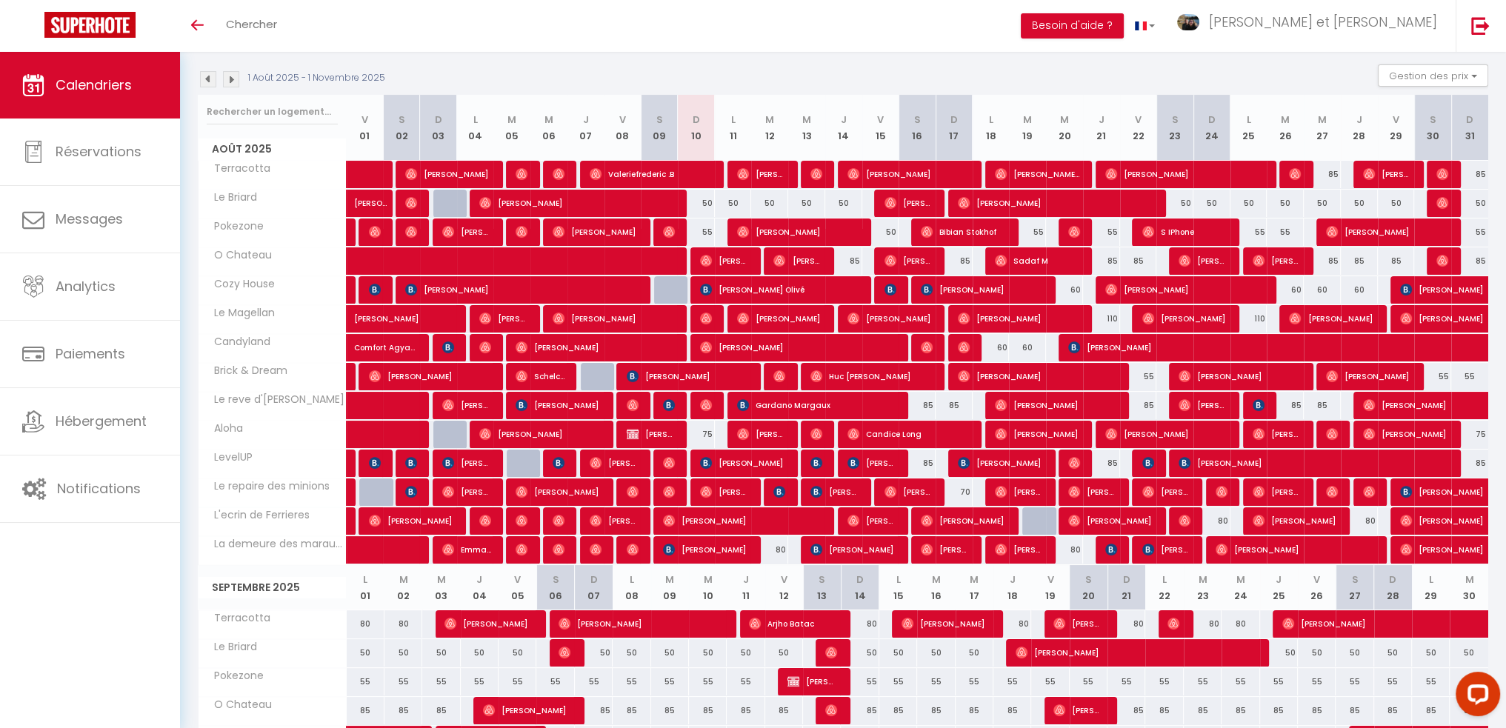
scroll to position [148, 0]
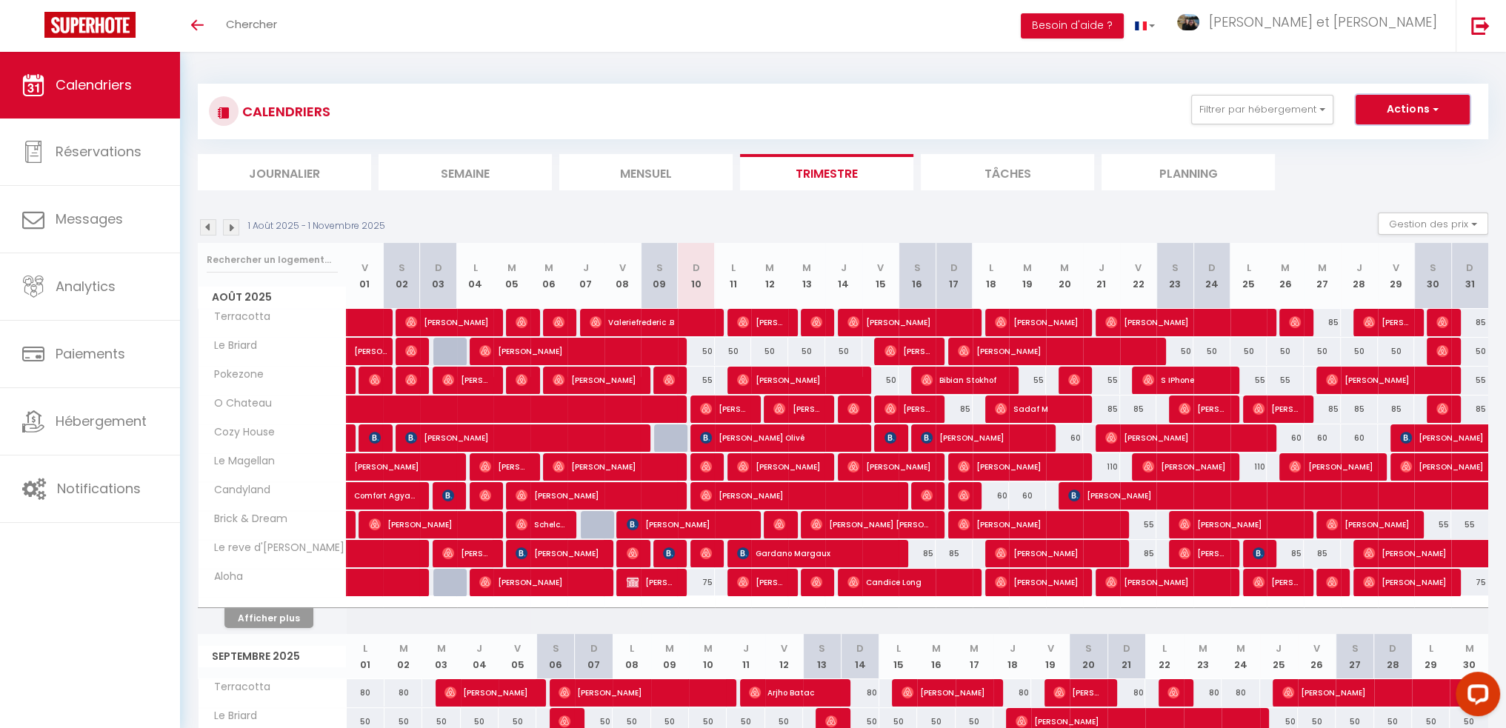
click at [1441, 109] on button "Actions" at bounding box center [1413, 110] width 114 height 30
click at [1394, 166] on link "Exporter les réservations" at bounding box center [1397, 166] width 129 height 22
type input "[EMAIL_ADDRESS][DOMAIN_NAME]"
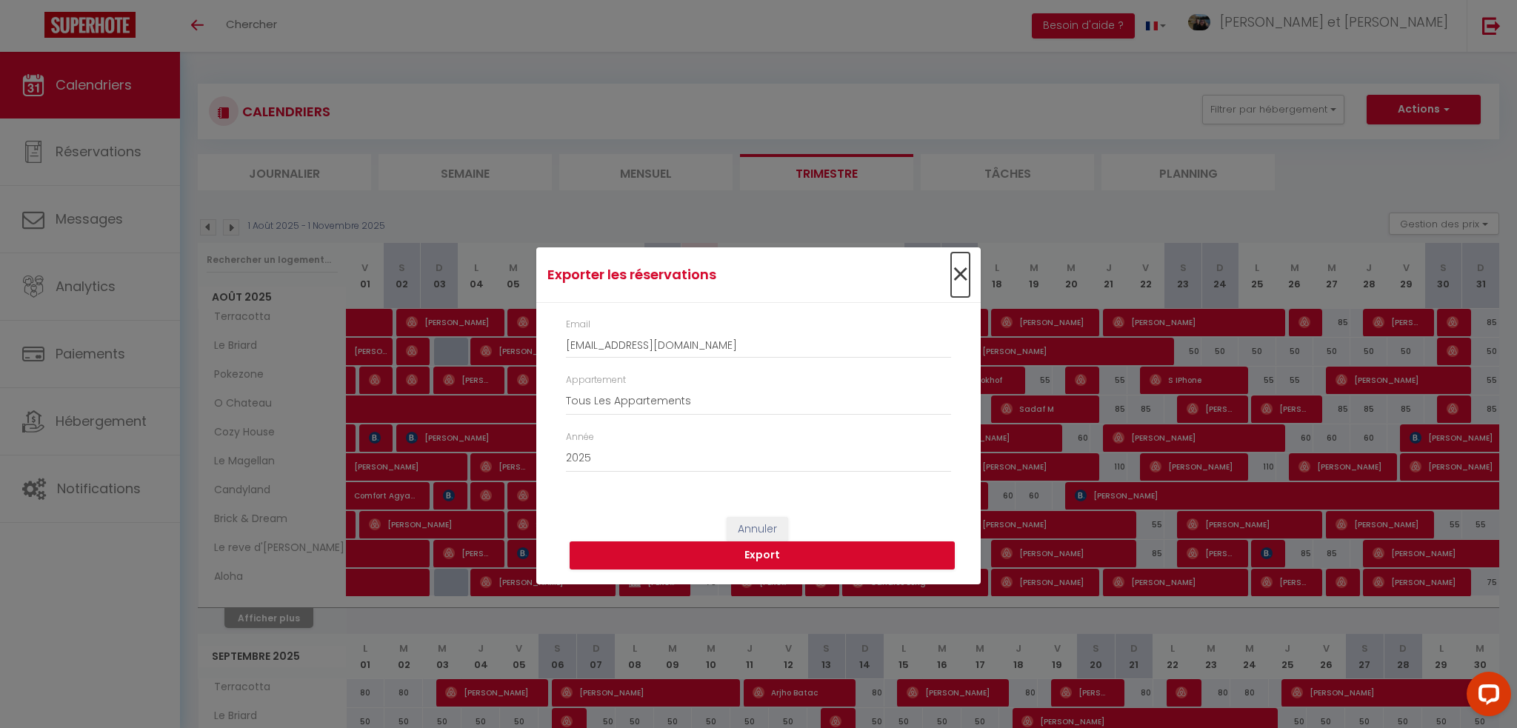
click at [961, 273] on span "×" at bounding box center [960, 275] width 19 height 44
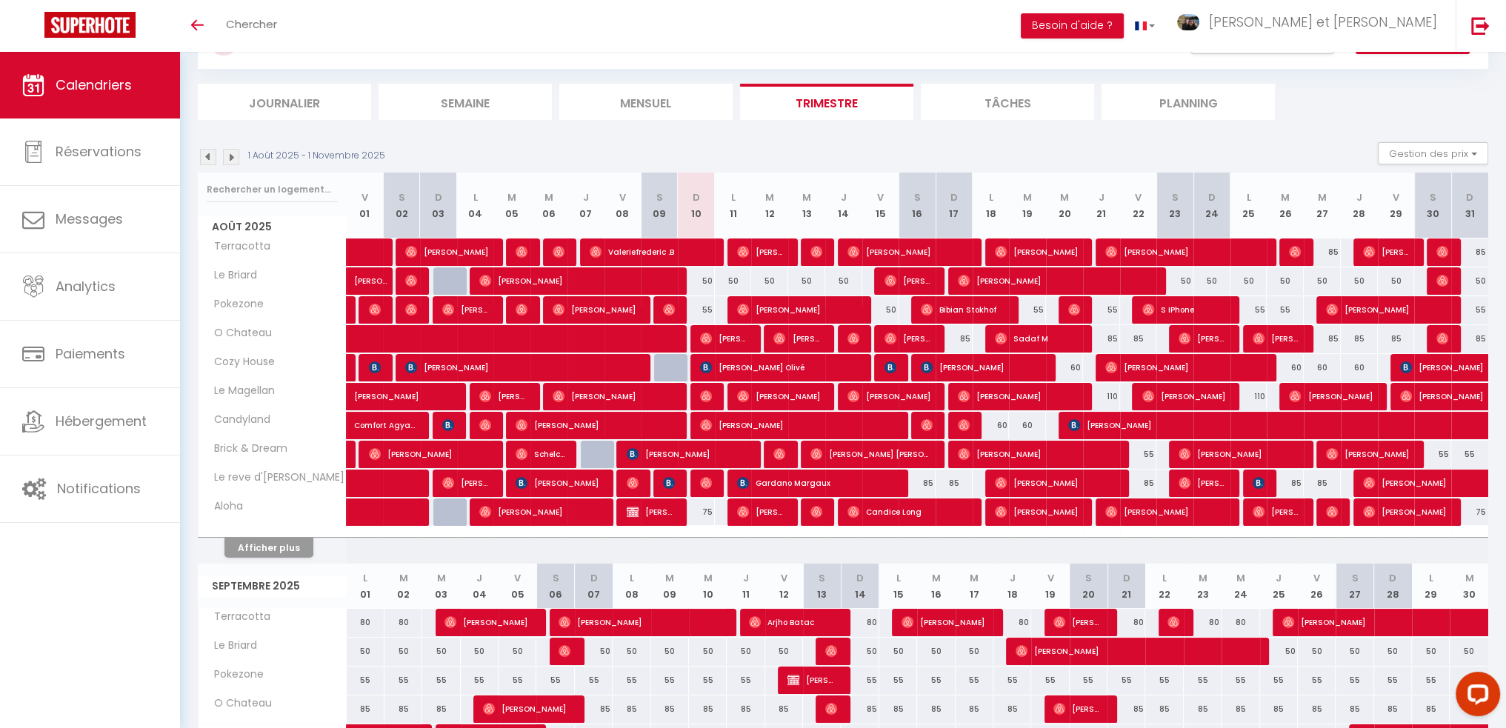
scroll to position [222, 0]
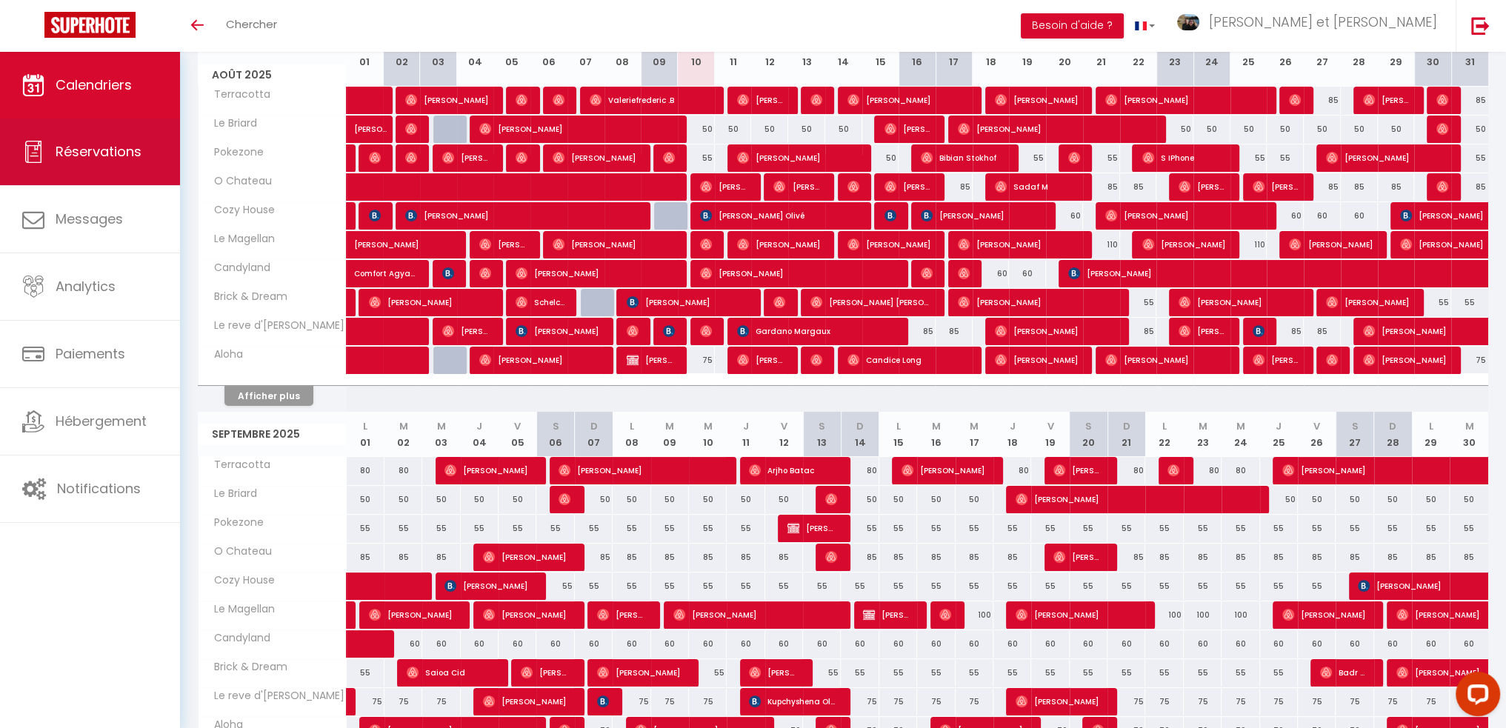
click at [112, 142] on span "Réservations" at bounding box center [99, 151] width 86 height 19
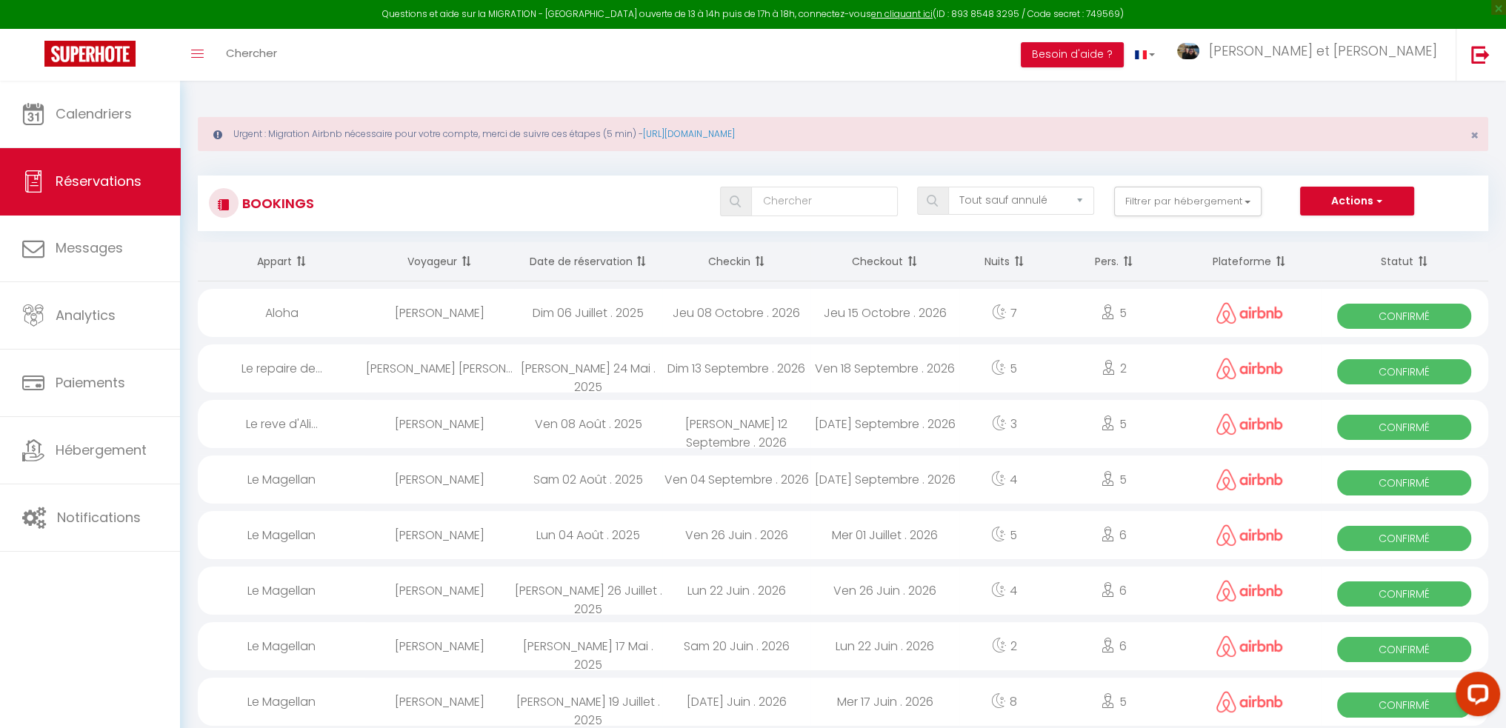
click at [605, 257] on th "Date de réservation" at bounding box center [588, 261] width 148 height 39
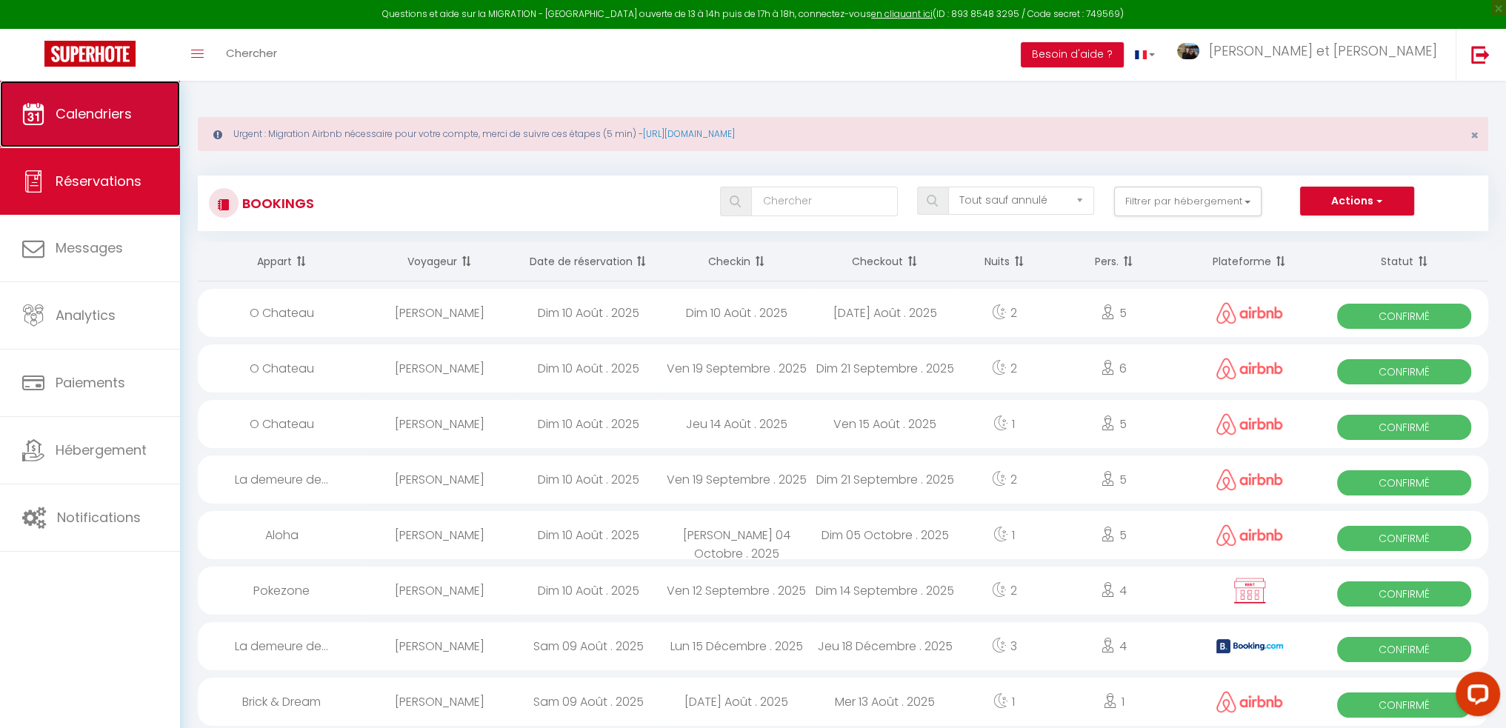
click at [153, 99] on link "Calendriers" at bounding box center [90, 114] width 180 height 67
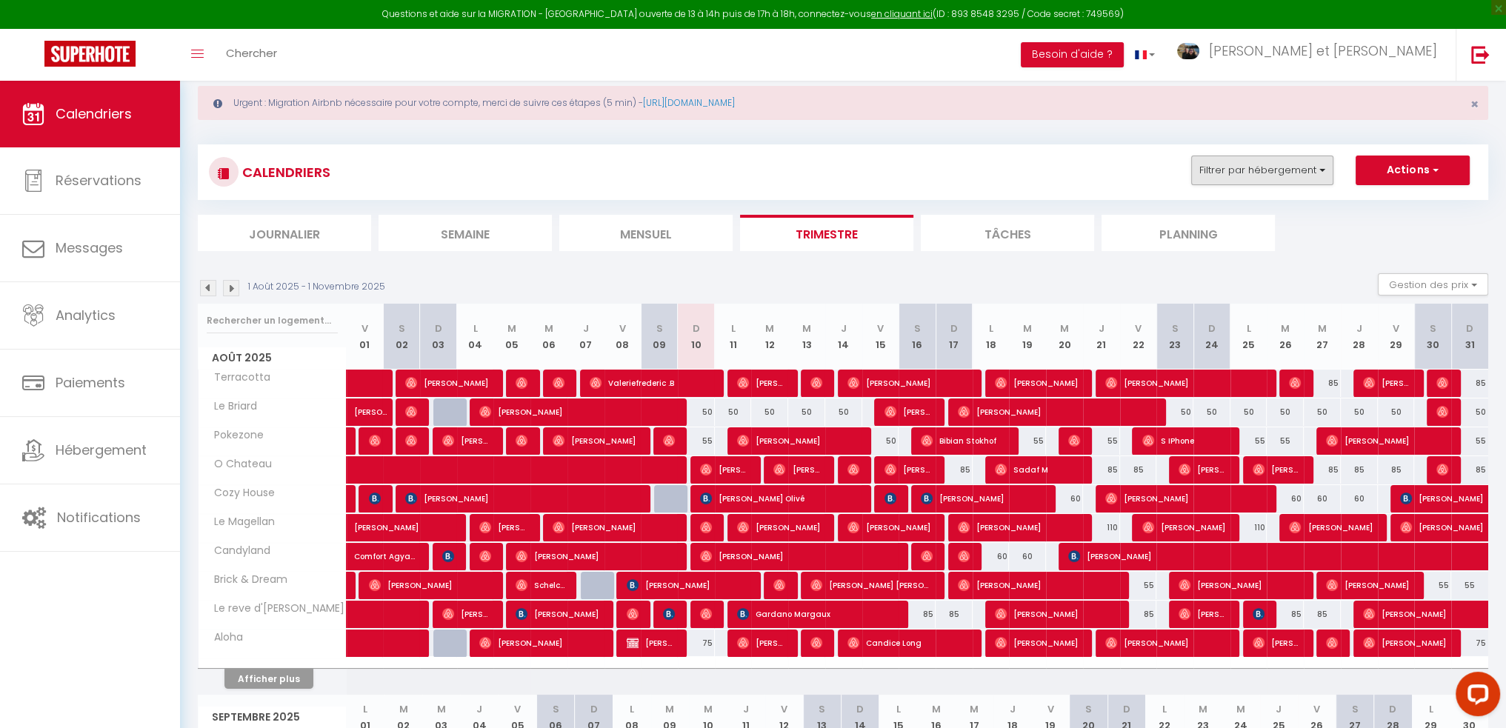
scroll to position [222, 0]
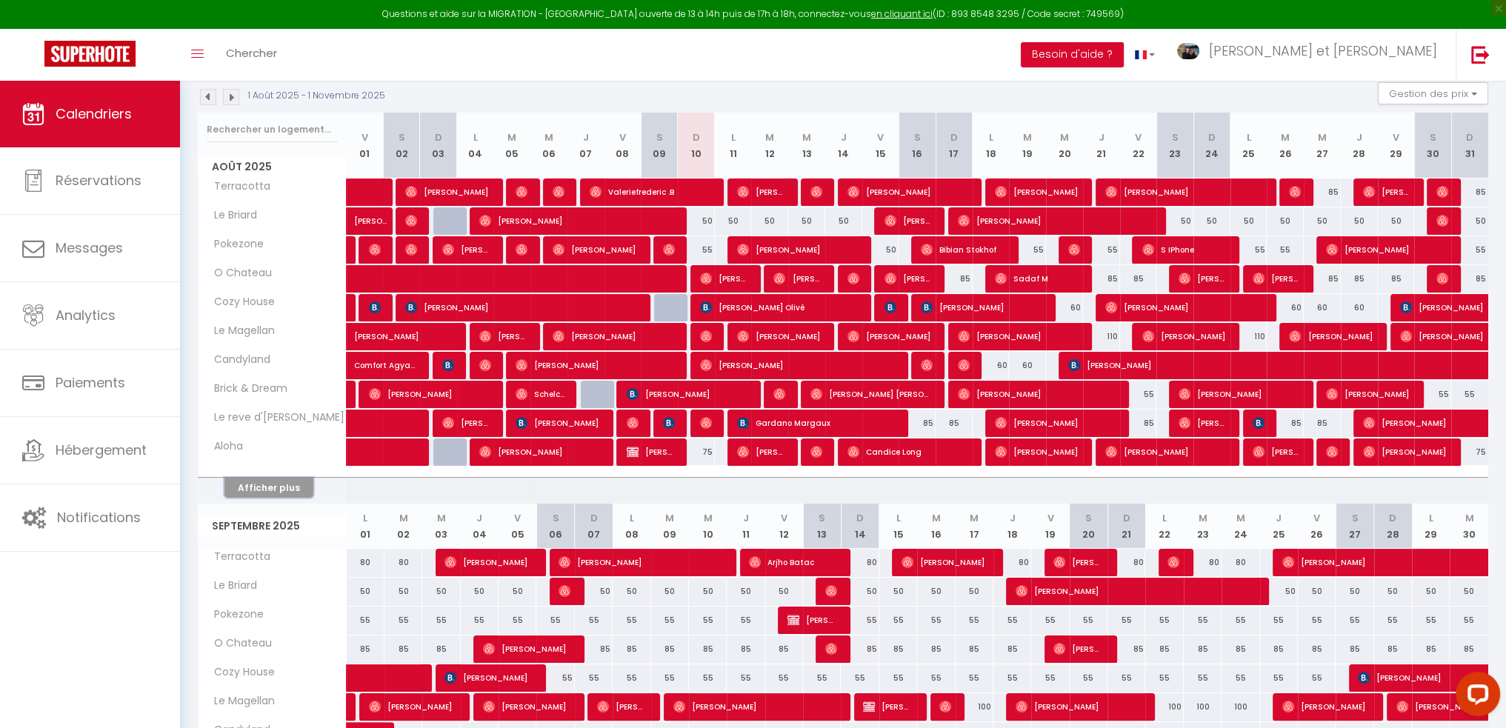
click at [283, 481] on button "Afficher plus" at bounding box center [268, 488] width 89 height 20
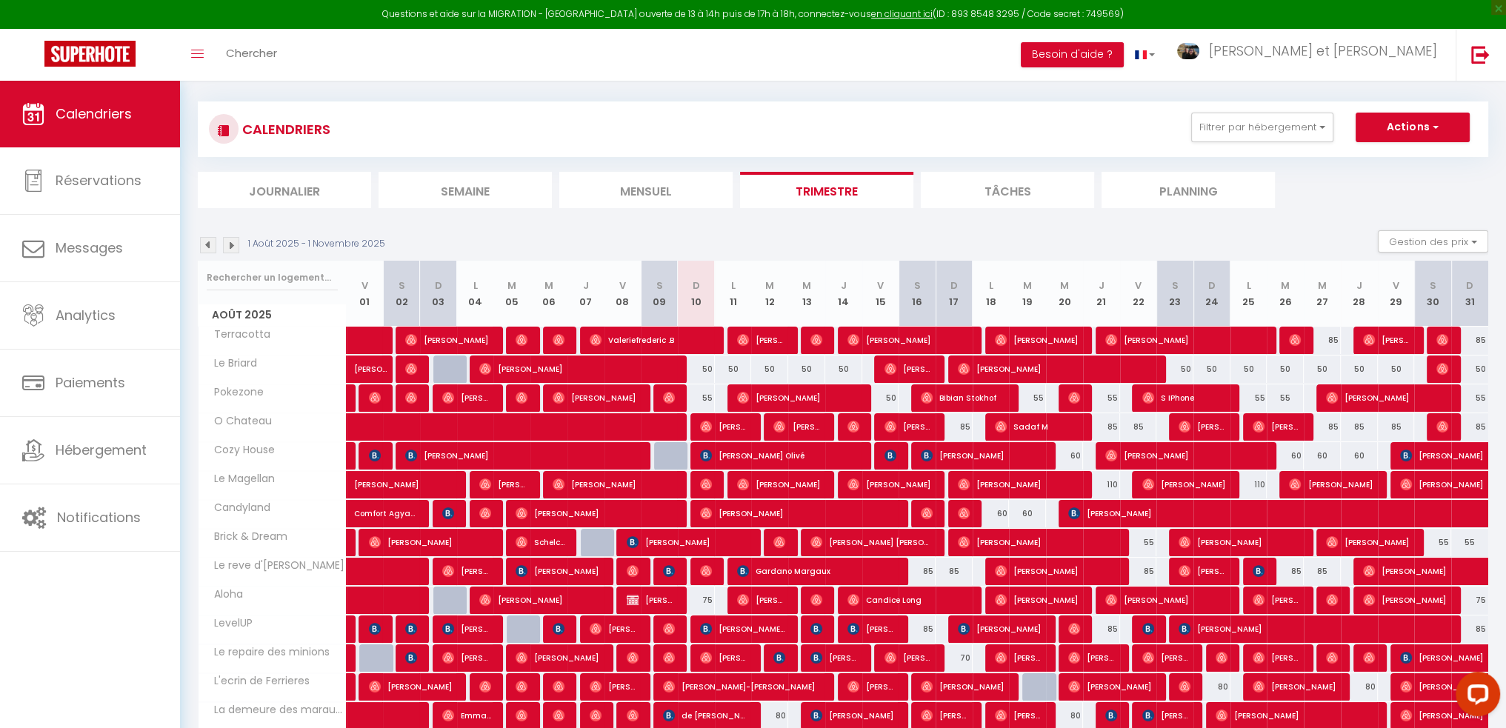
scroll to position [0, 0]
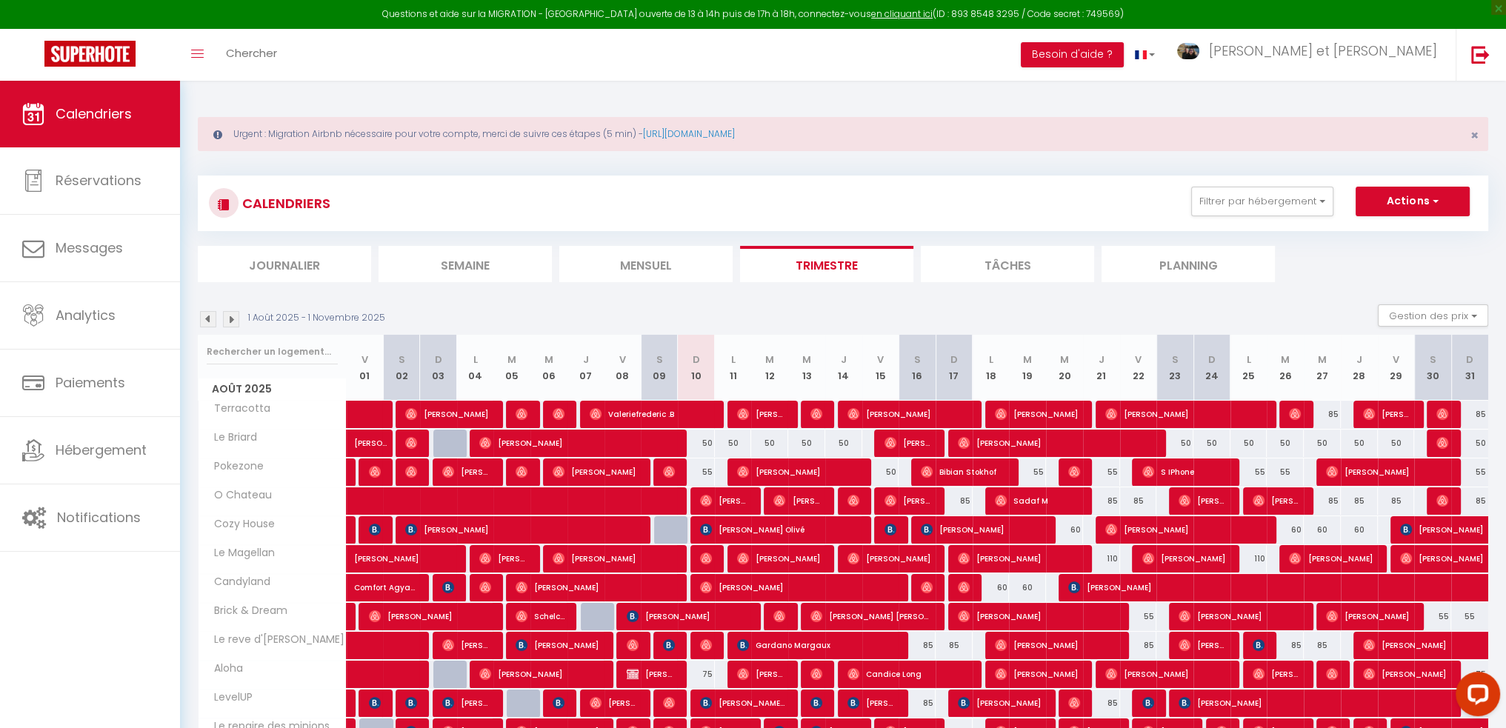
click at [1352, 256] on ul "Journalier Semaine Mensuel Trimestre Tâches Planning" at bounding box center [843, 264] width 1291 height 36
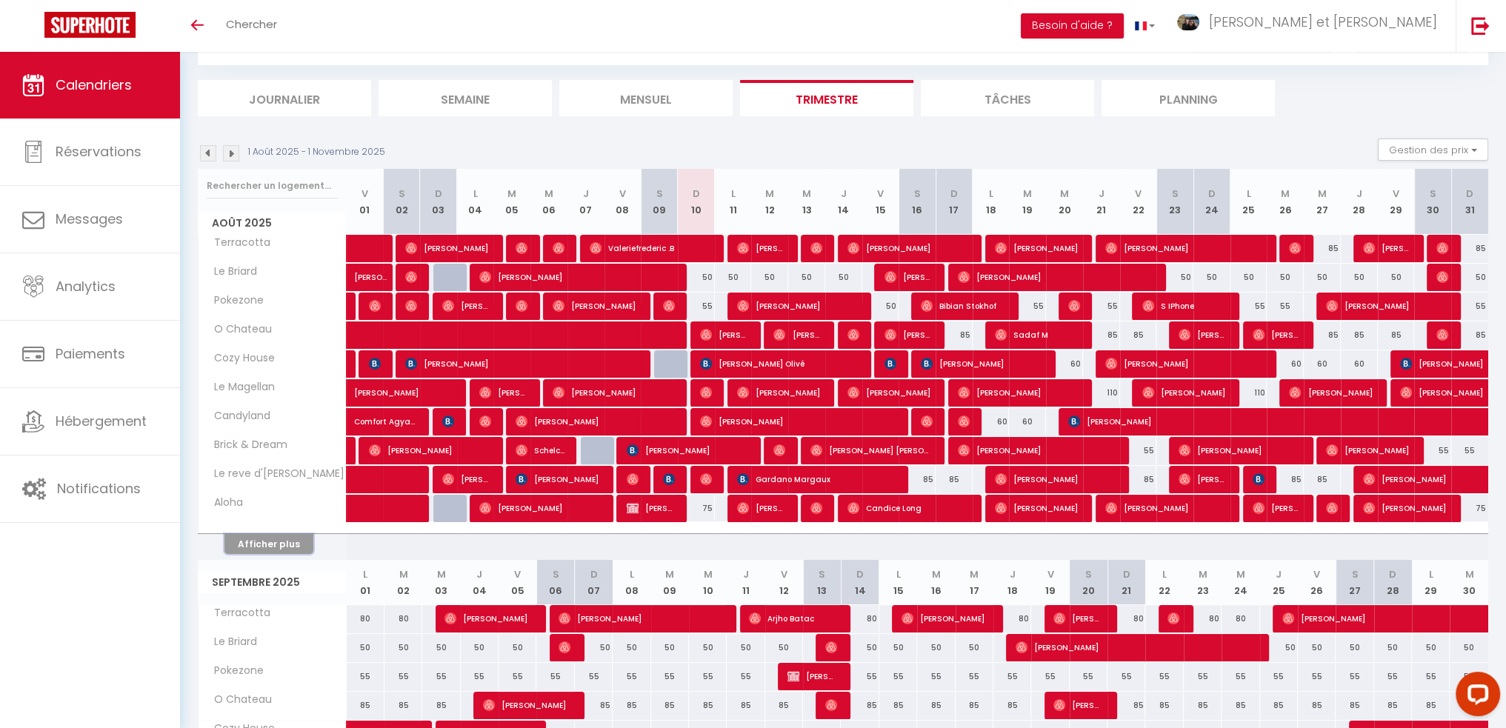
click at [280, 539] on button "Afficher plus" at bounding box center [268, 544] width 89 height 20
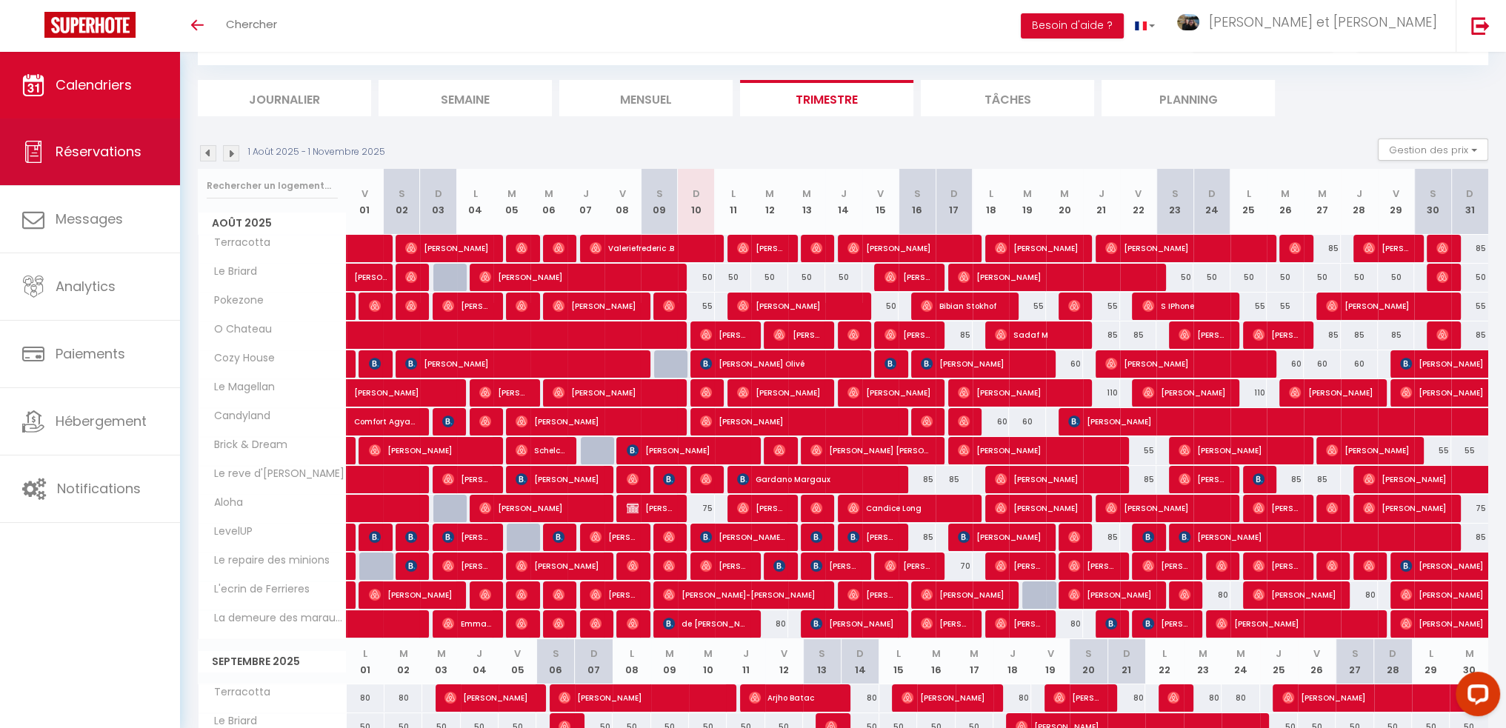
click at [128, 162] on link "Réservations" at bounding box center [90, 152] width 180 height 67
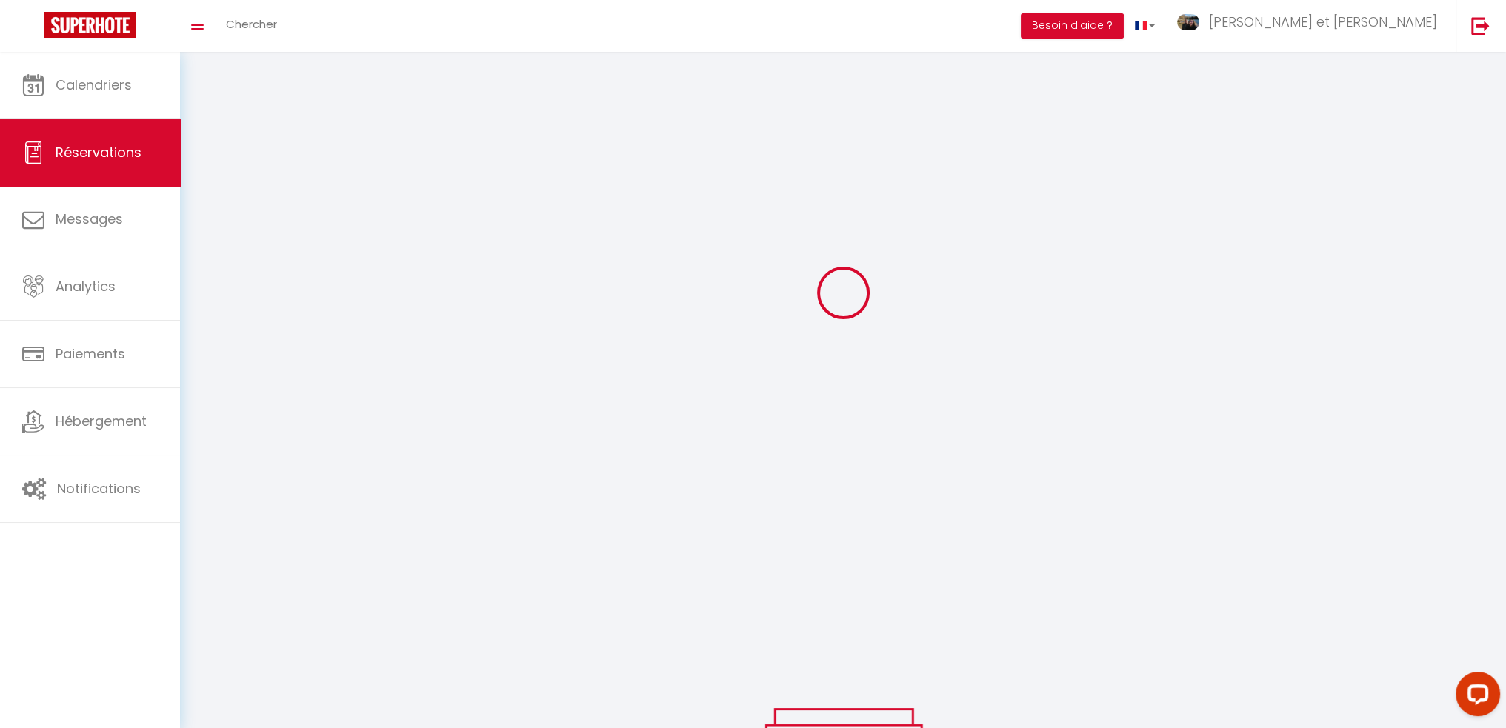
scroll to position [102, 0]
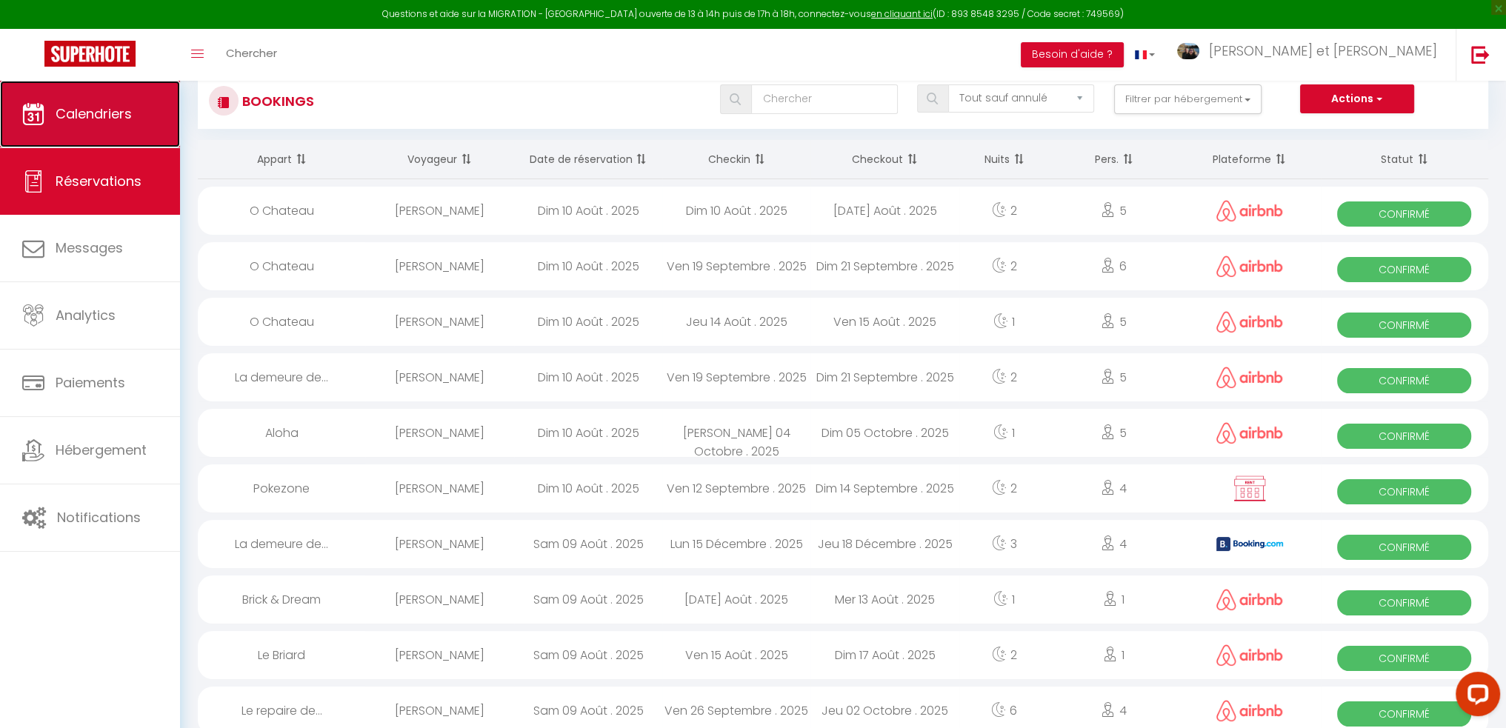
click at [124, 118] on span "Calendriers" at bounding box center [94, 113] width 76 height 19
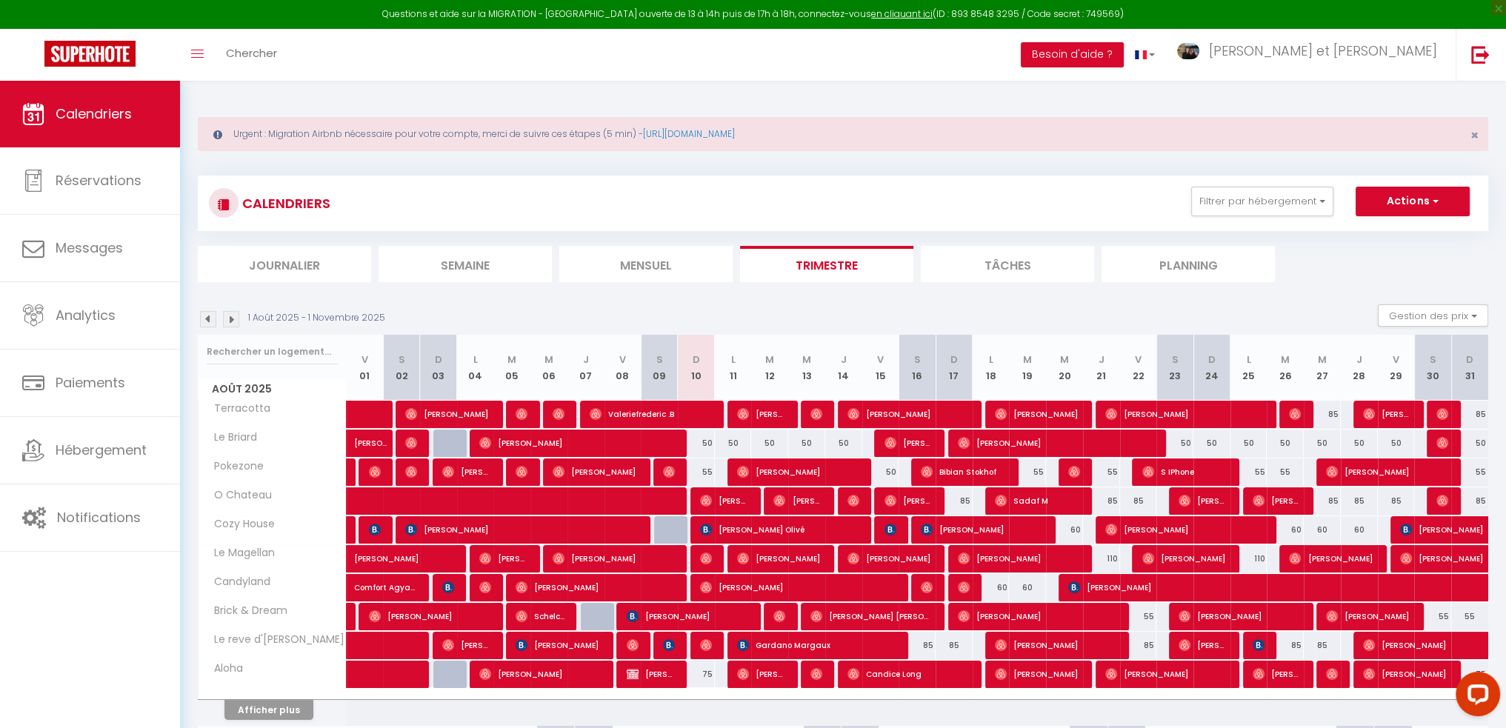
scroll to position [74, 0]
